Goal: Browse casually: Explore the website without a specific task or goal

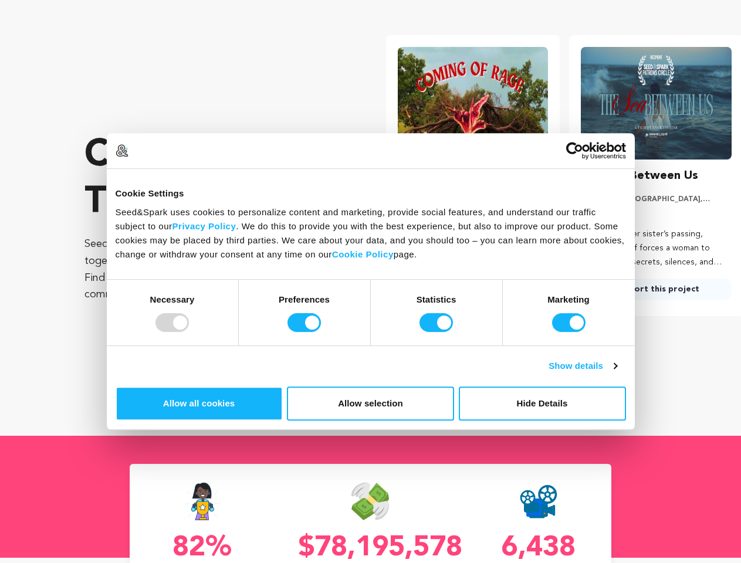
click at [189, 332] on div at bounding box center [171, 322] width 33 height 19
click at [321, 332] on input "Preferences" at bounding box center [303, 322] width 33 height 19
checkbox input "false"
click at [437, 332] on input "Statistics" at bounding box center [435, 322] width 33 height 19
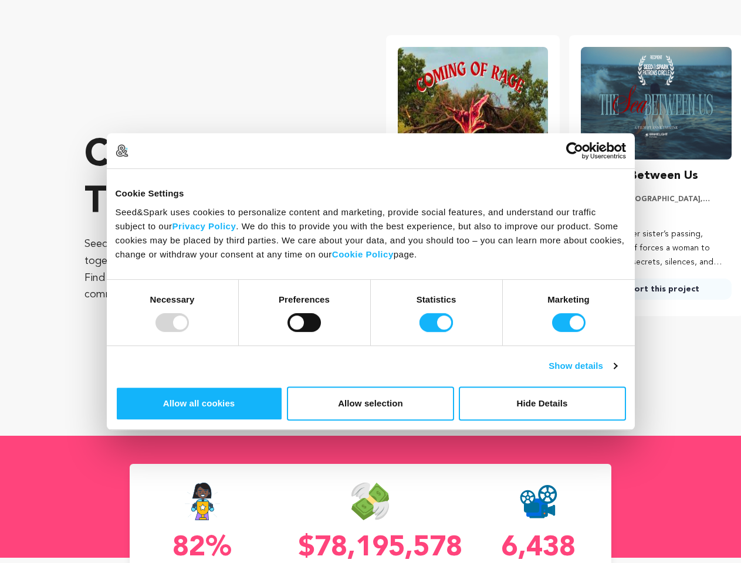
checkbox input "false"
click at [552, 332] on input "Marketing" at bounding box center [568, 322] width 33 height 19
checkbox input "false"
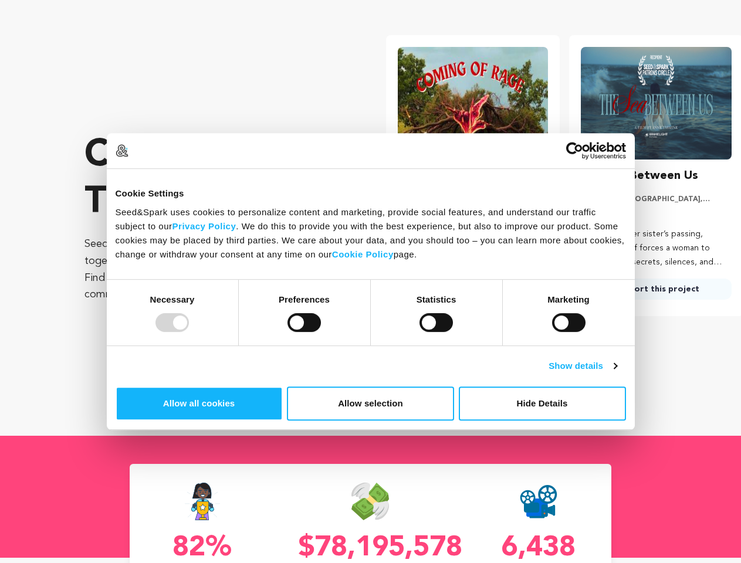
click at [616, 373] on link "Show details" at bounding box center [582, 366] width 68 height 14
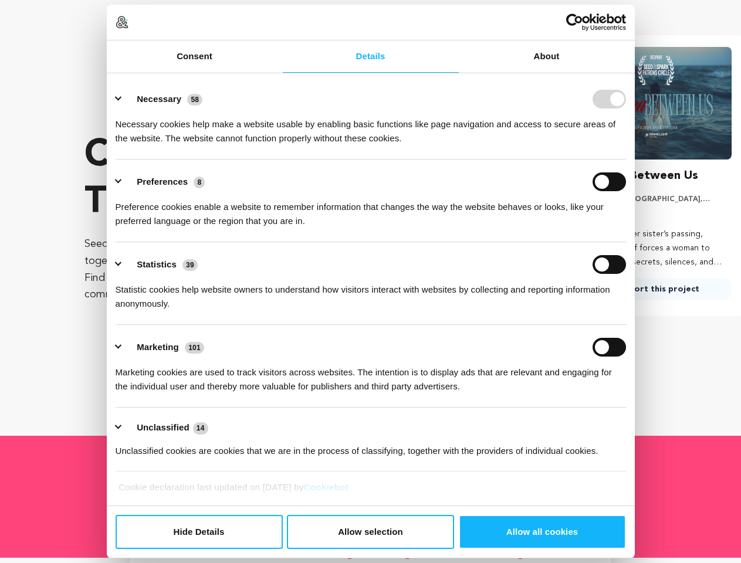
click at [626, 242] on li "Preferences 8 Preference cookies enable a website to remember information that …" at bounding box center [371, 200] width 510 height 83
click at [631, 454] on ul "Necessary 58 Necessary cookies help make a website usable by enabling basic fun…" at bounding box center [370, 274] width 521 height 395
click at [648, 300] on div "The Sea Between Us [US_STATE][GEOGRAPHIC_DATA], [US_STATE] | Film Short Drama, …" at bounding box center [655, 233] width 151 height 133
